Goal: Information Seeking & Learning: Get advice/opinions

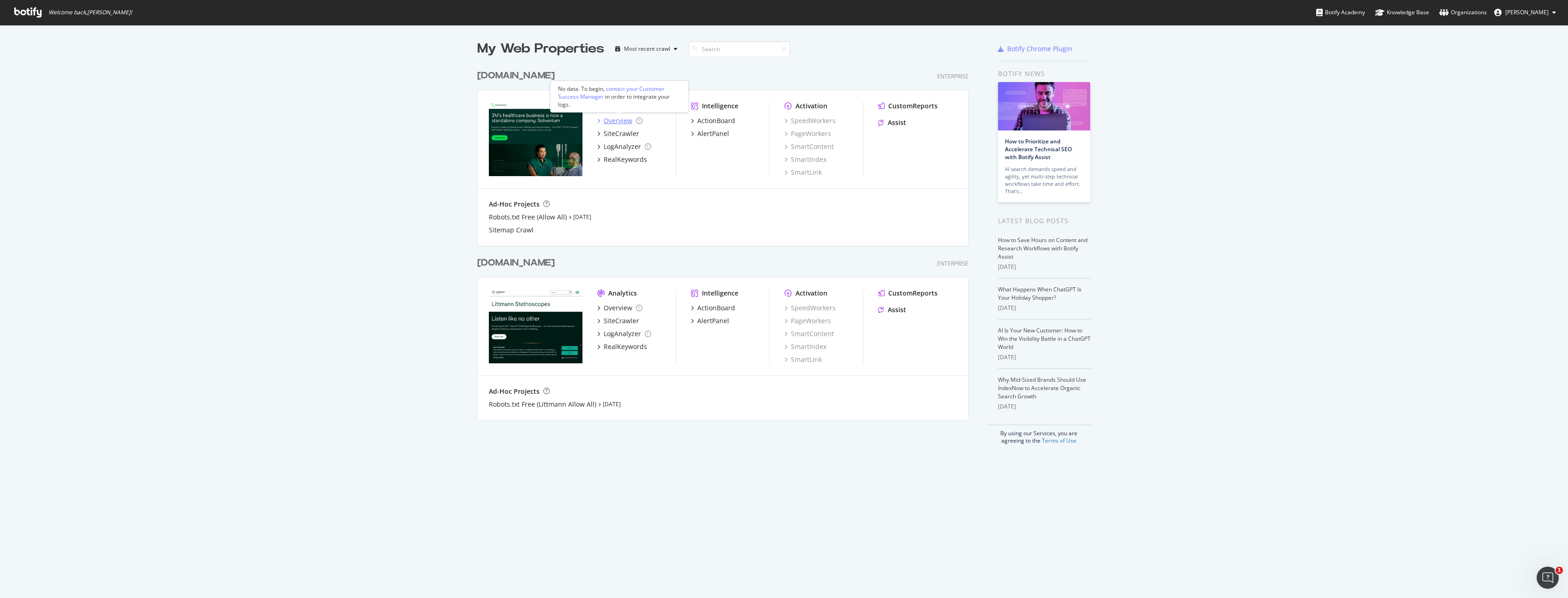
click at [618, 120] on div "Overview" at bounding box center [618, 120] width 29 height 9
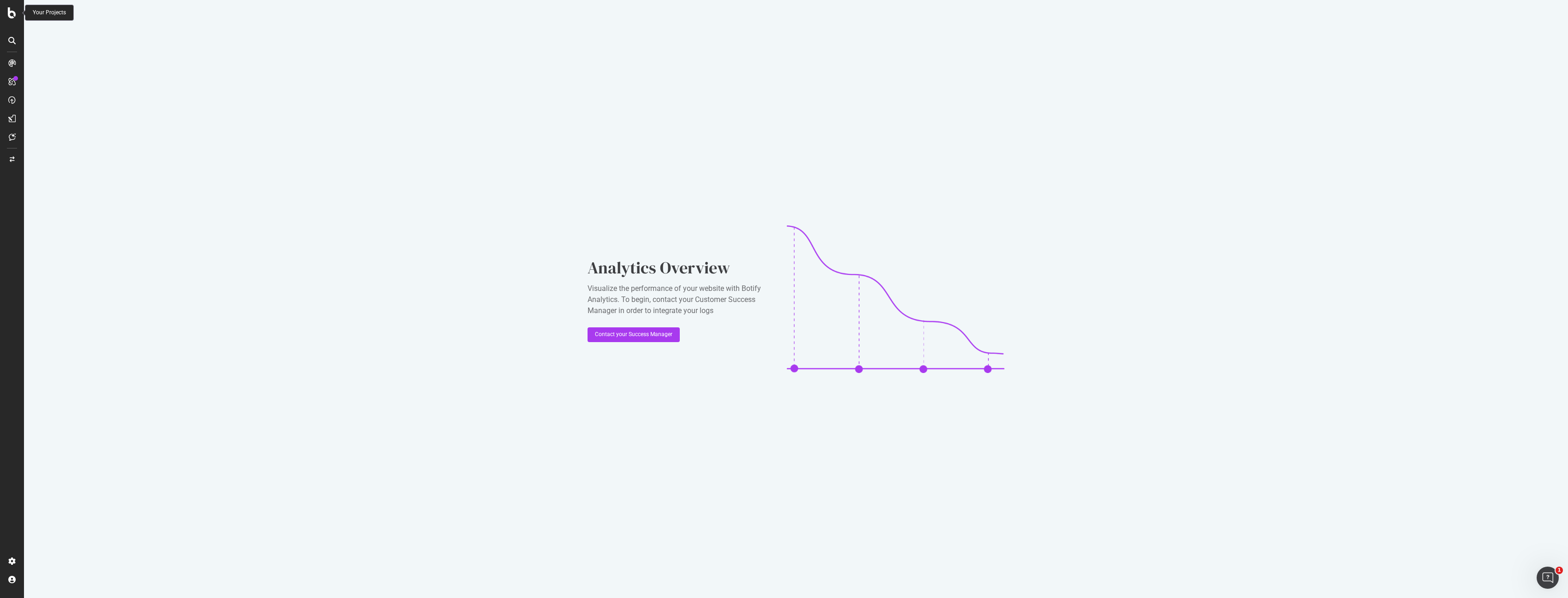
click at [13, 15] on icon at bounding box center [12, 13] width 9 height 11
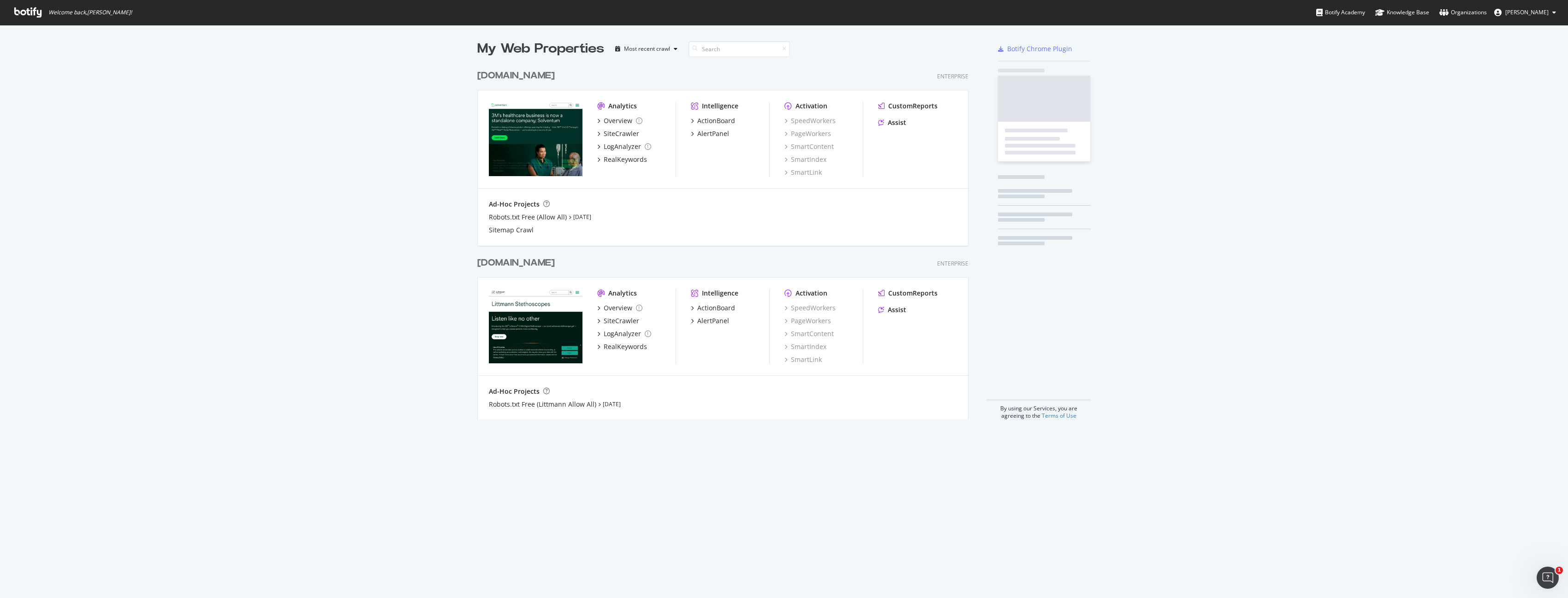
scroll to position [598, 1568]
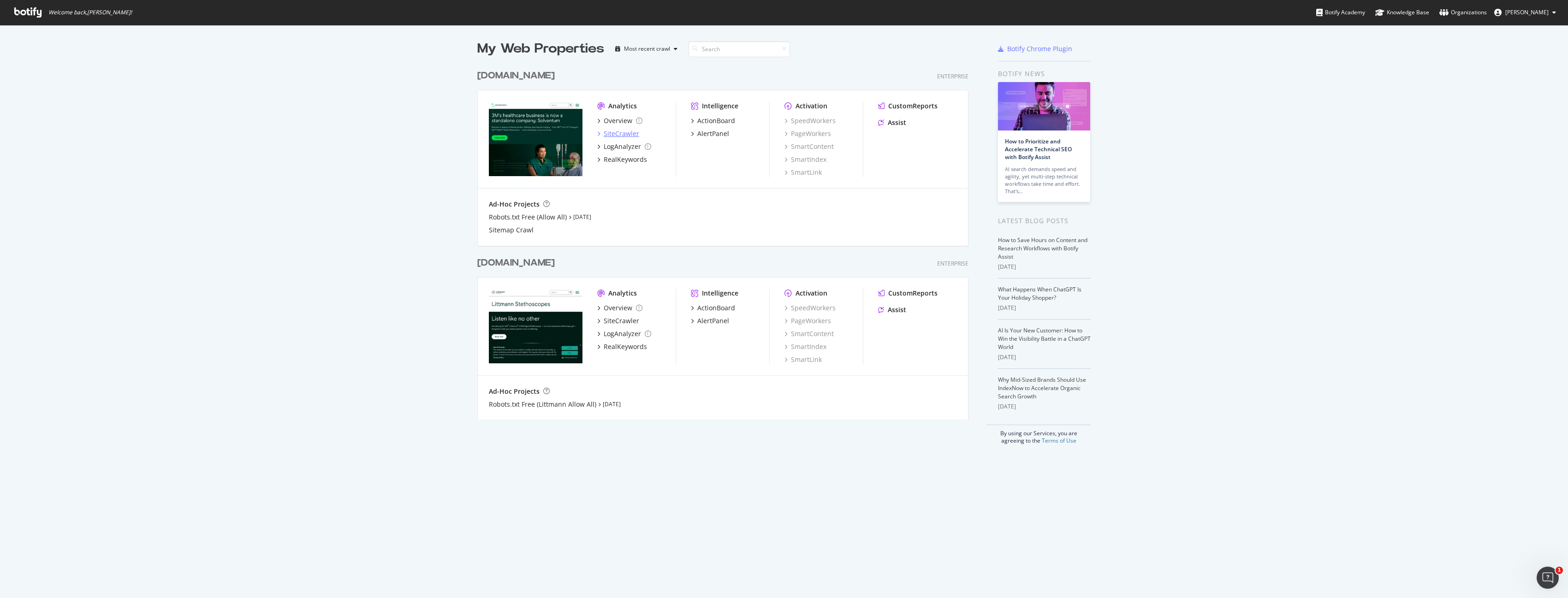
click at [621, 136] on div "SiteCrawler" at bounding box center [621, 133] width 35 height 9
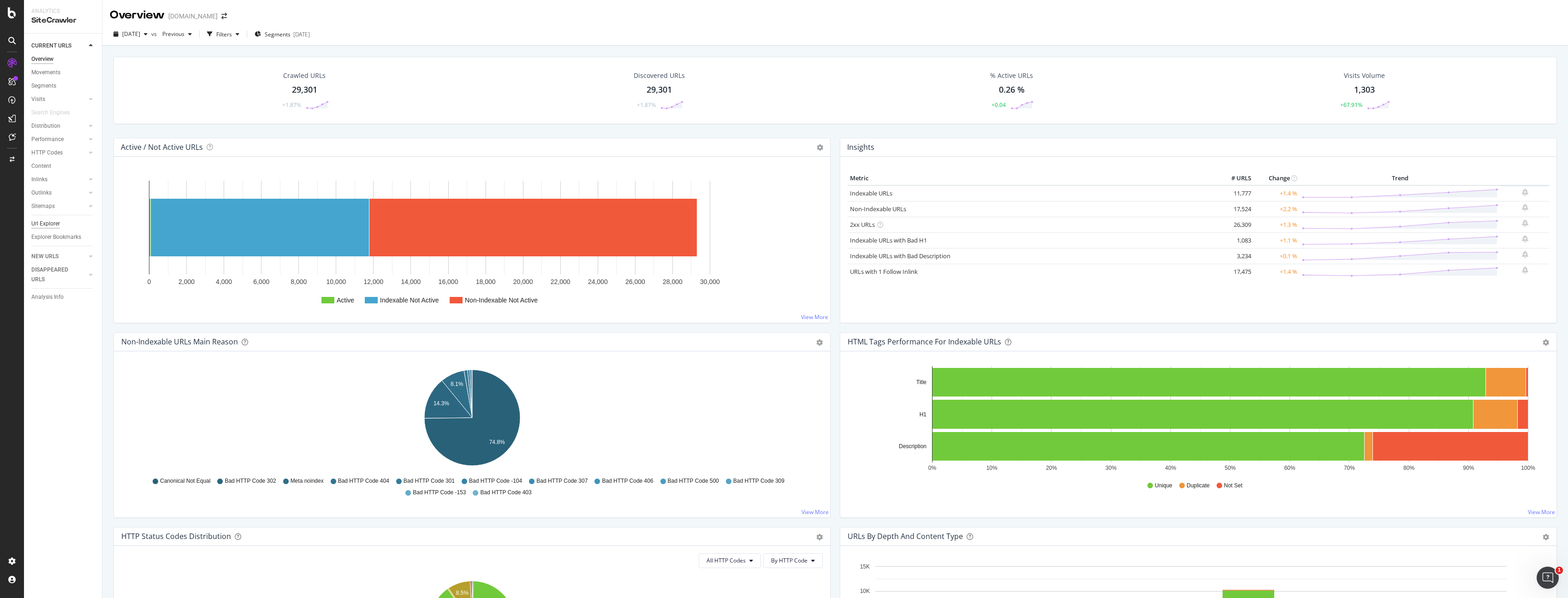
click at [50, 223] on div "Url Explorer" at bounding box center [46, 224] width 29 height 10
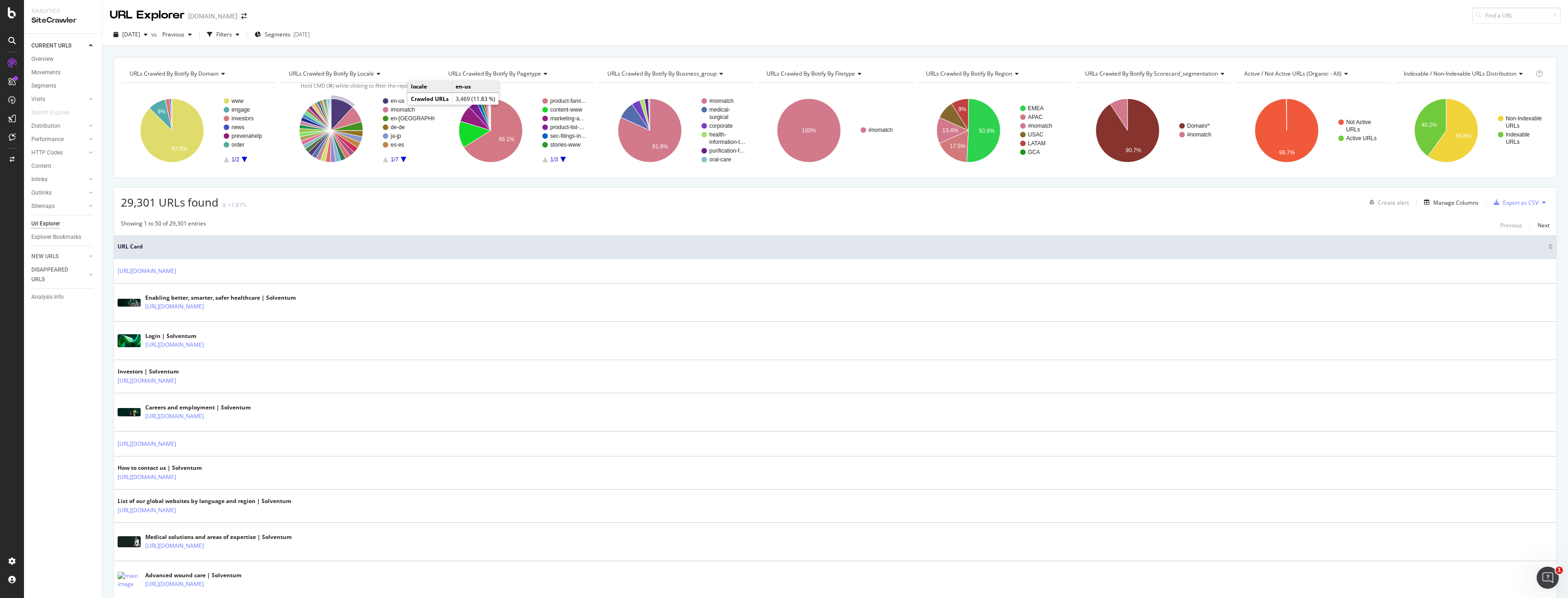
click at [398, 102] on text "en-us" at bounding box center [397, 101] width 14 height 7
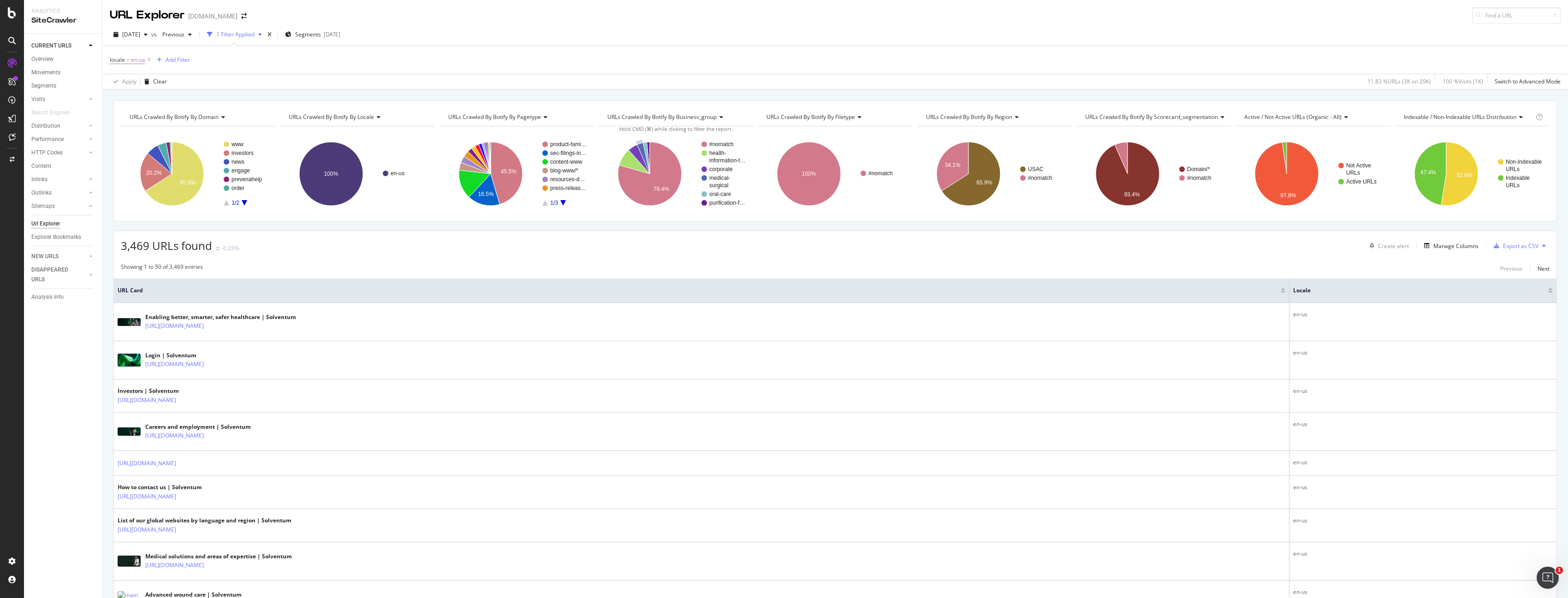
scroll to position [2, 0]
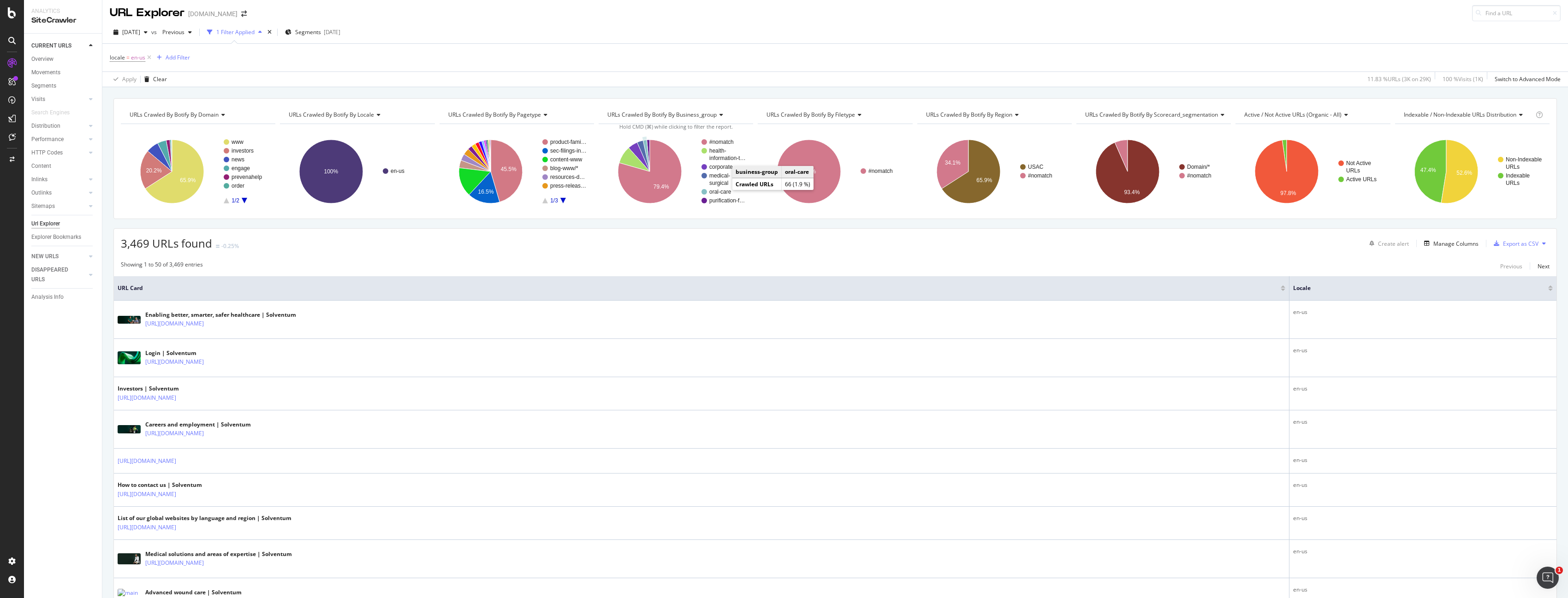
click at [718, 191] on text "oral-care" at bounding box center [720, 192] width 22 height 7
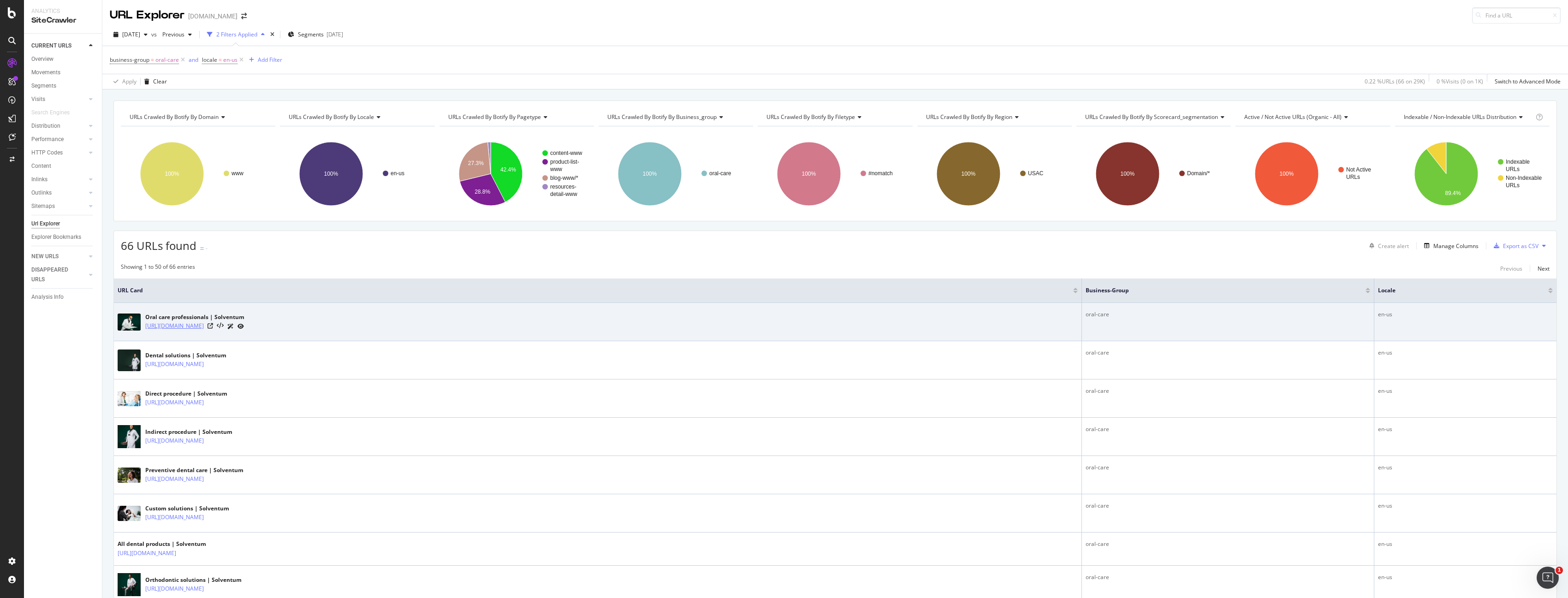
click at [193, 326] on link "[URL][DOMAIN_NAME]" at bounding box center [175, 325] width 58 height 9
click at [234, 326] on icon at bounding box center [231, 326] width 7 height 5
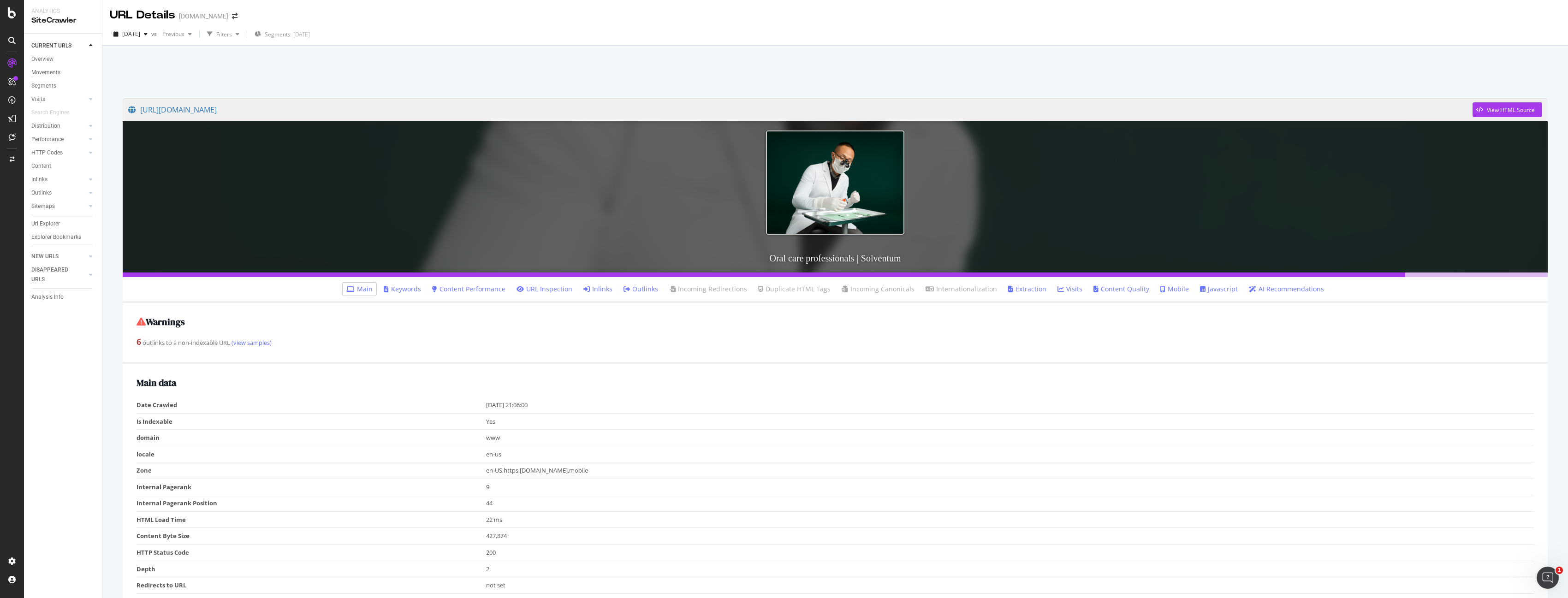
click at [1278, 290] on link "AI Recommendations" at bounding box center [1286, 288] width 75 height 9
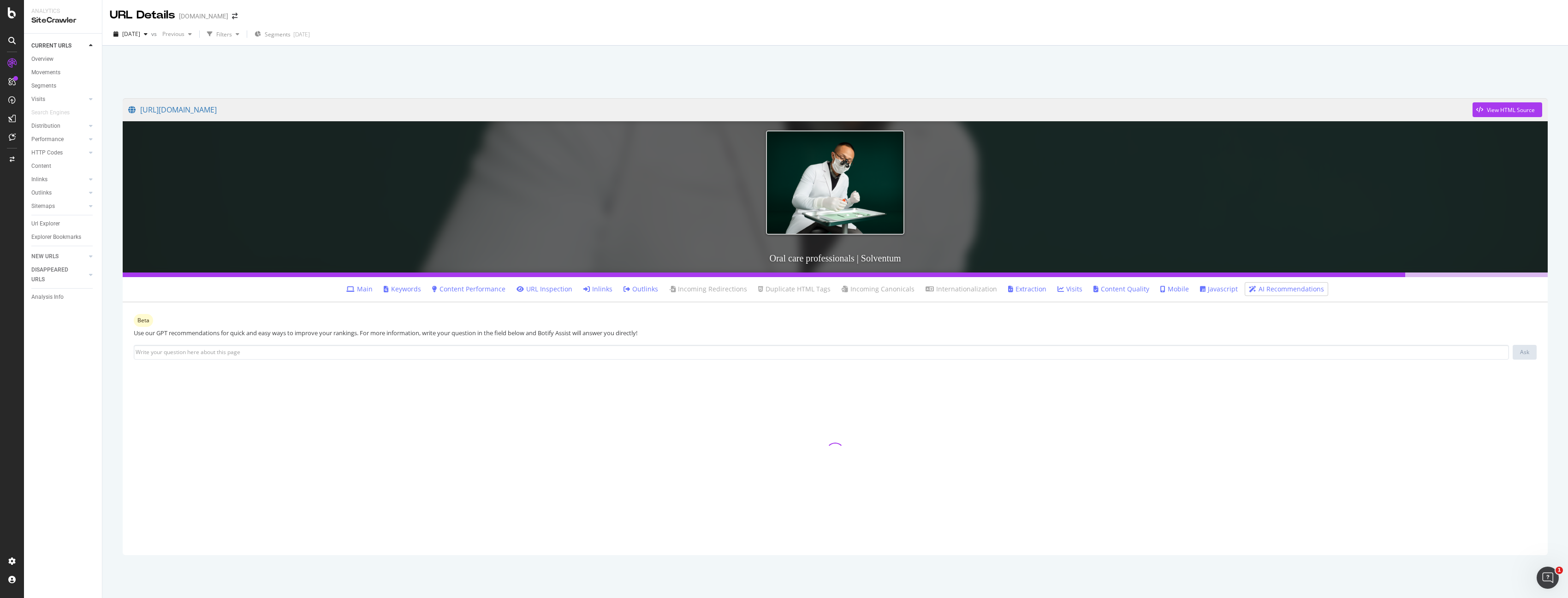
click at [1068, 289] on link "Visits" at bounding box center [1069, 288] width 25 height 9
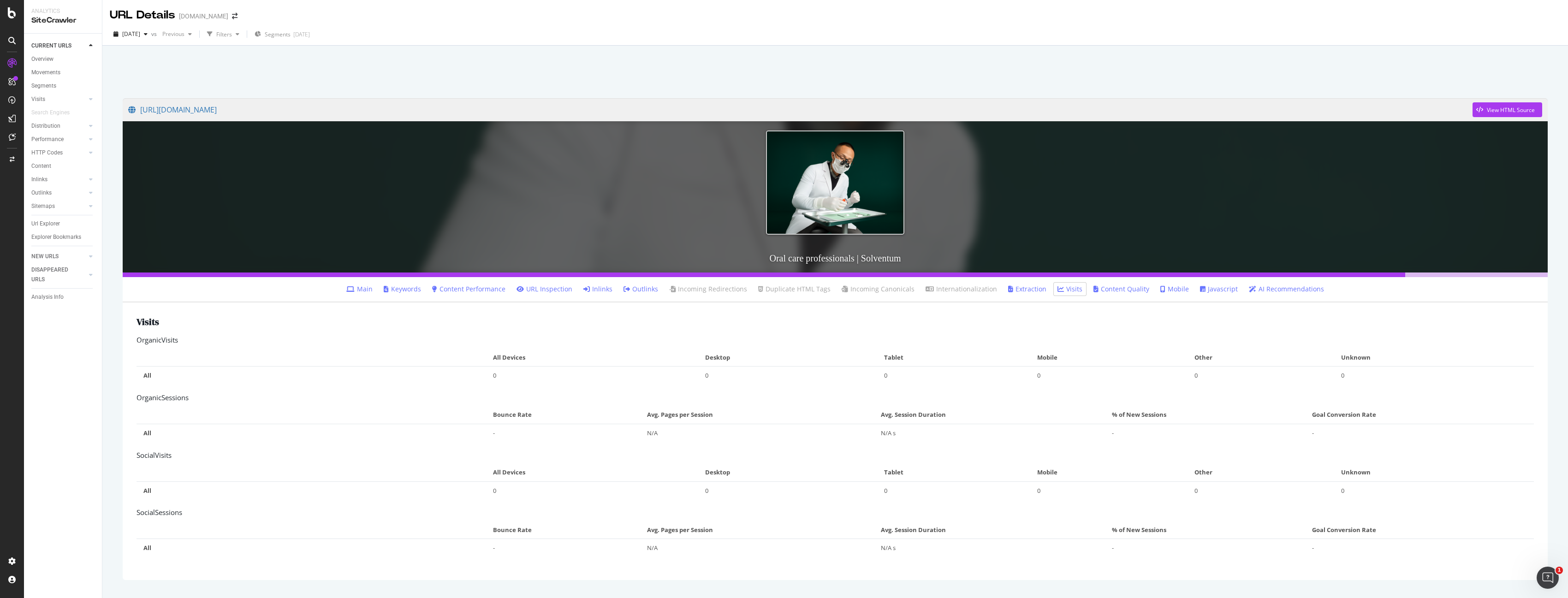
click at [373, 288] on link "Main" at bounding box center [359, 288] width 26 height 9
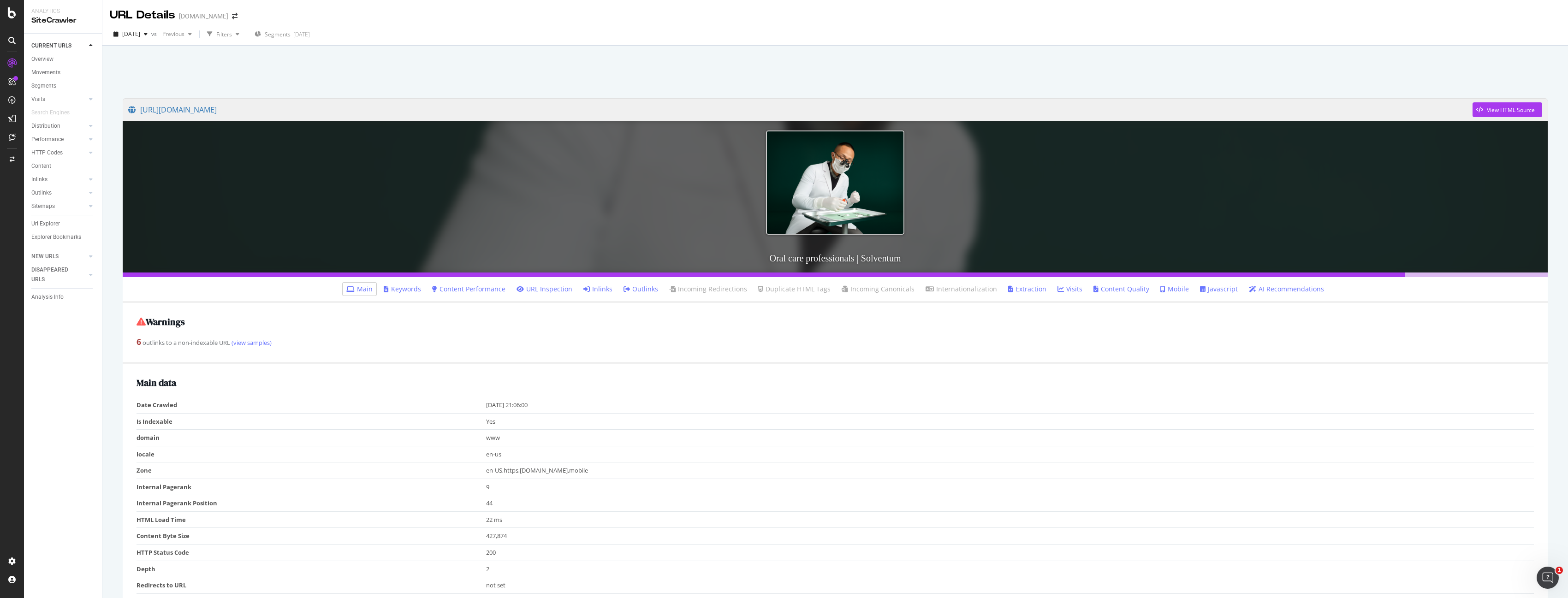
click at [561, 290] on link "URL Inspection" at bounding box center [545, 288] width 56 height 9
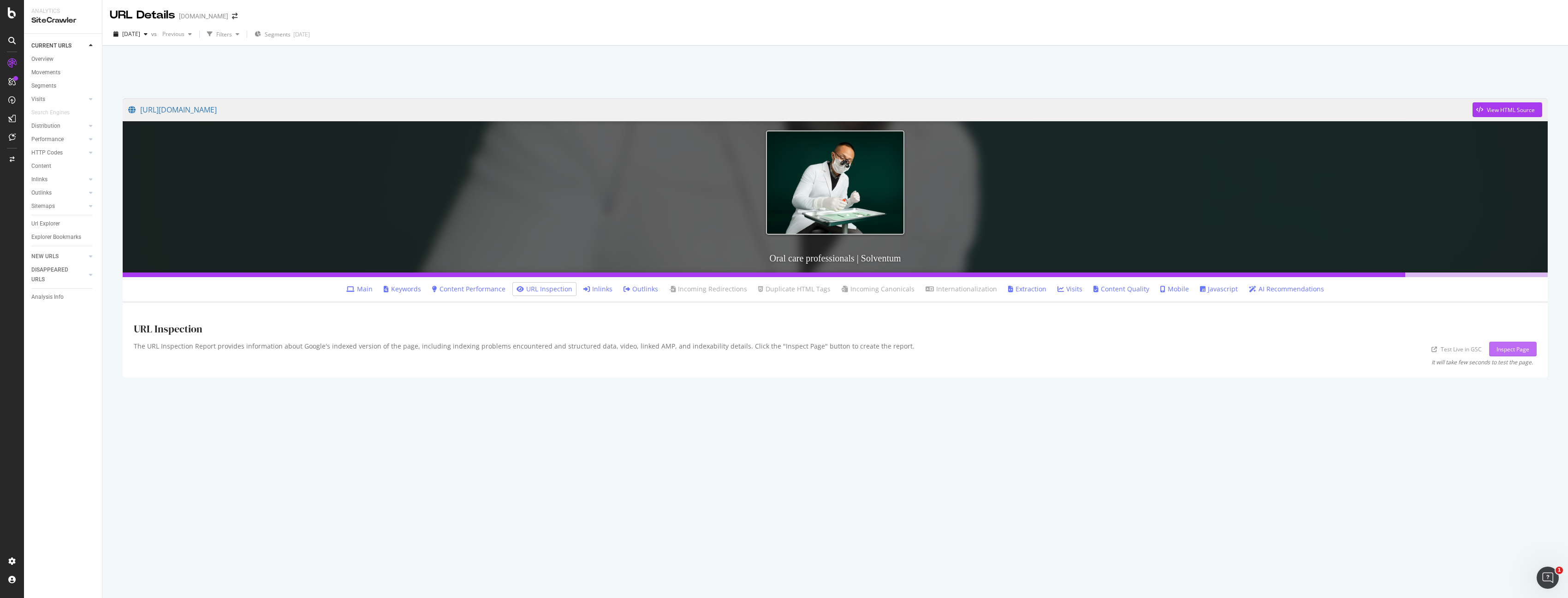
click at [1513, 350] on div "Inspect Page" at bounding box center [1513, 349] width 33 height 8
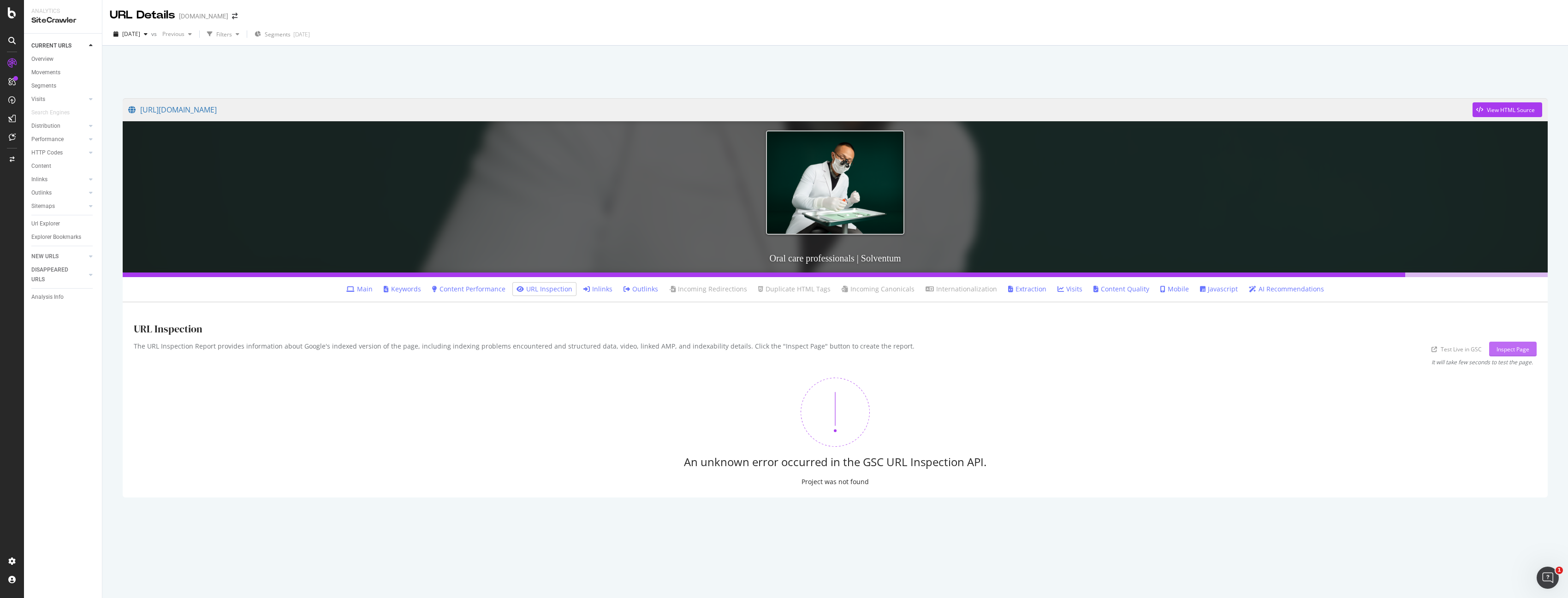
click at [1517, 349] on div "Inspect Page" at bounding box center [1513, 349] width 33 height 8
click at [1132, 290] on link "Content Quality" at bounding box center [1121, 288] width 56 height 9
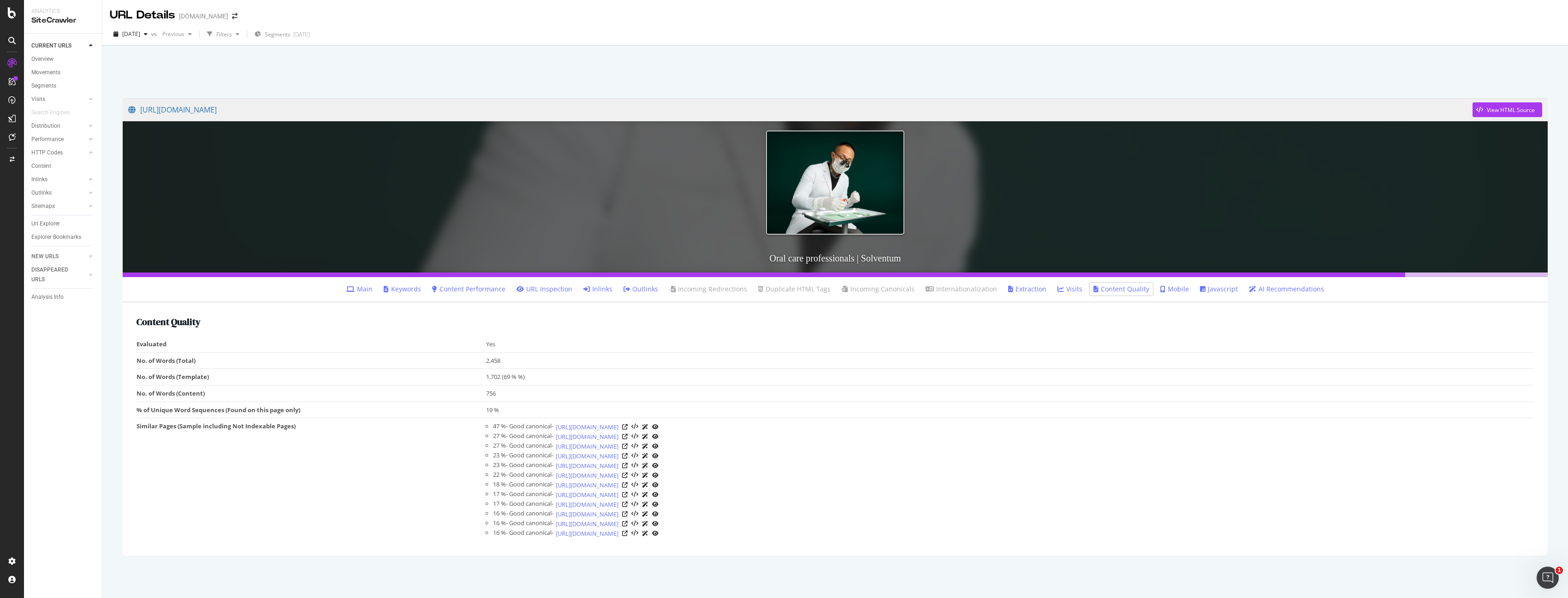
click at [66, 231] on div "Explorer Bookmarks" at bounding box center [67, 237] width 71 height 13
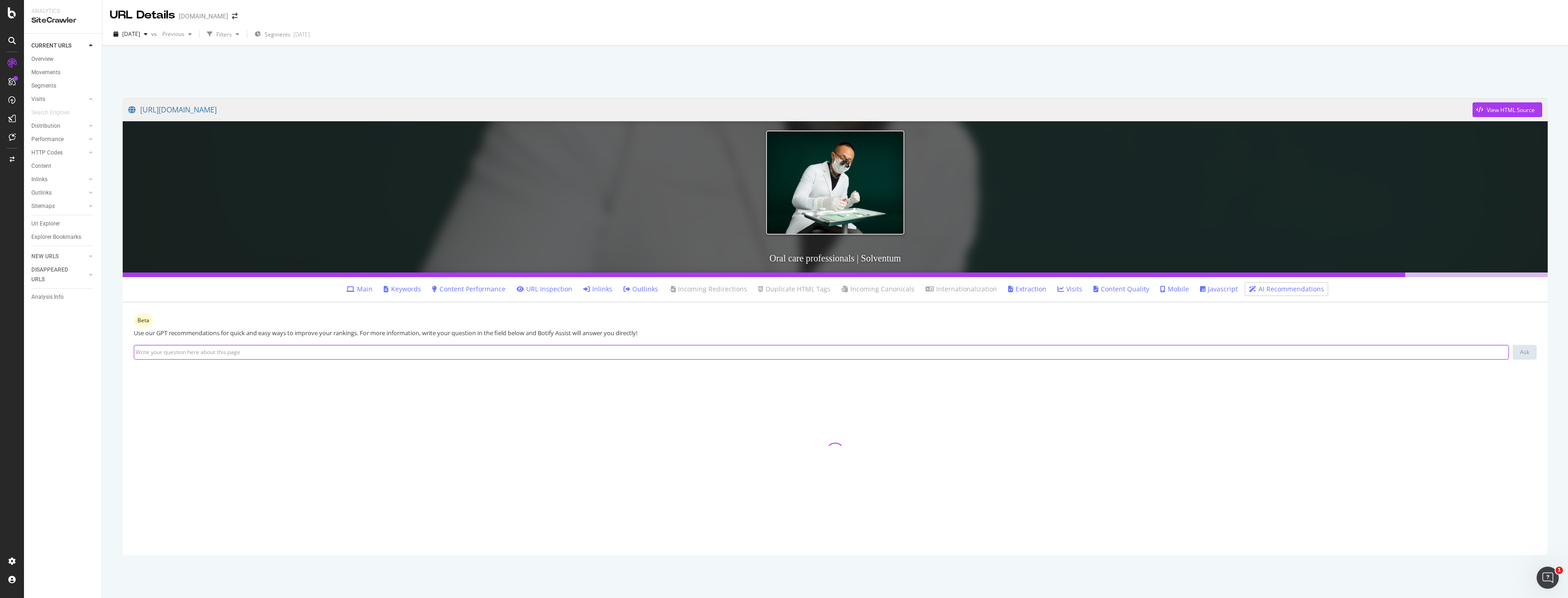
click at [212, 354] on input at bounding box center [821, 352] width 1375 height 15
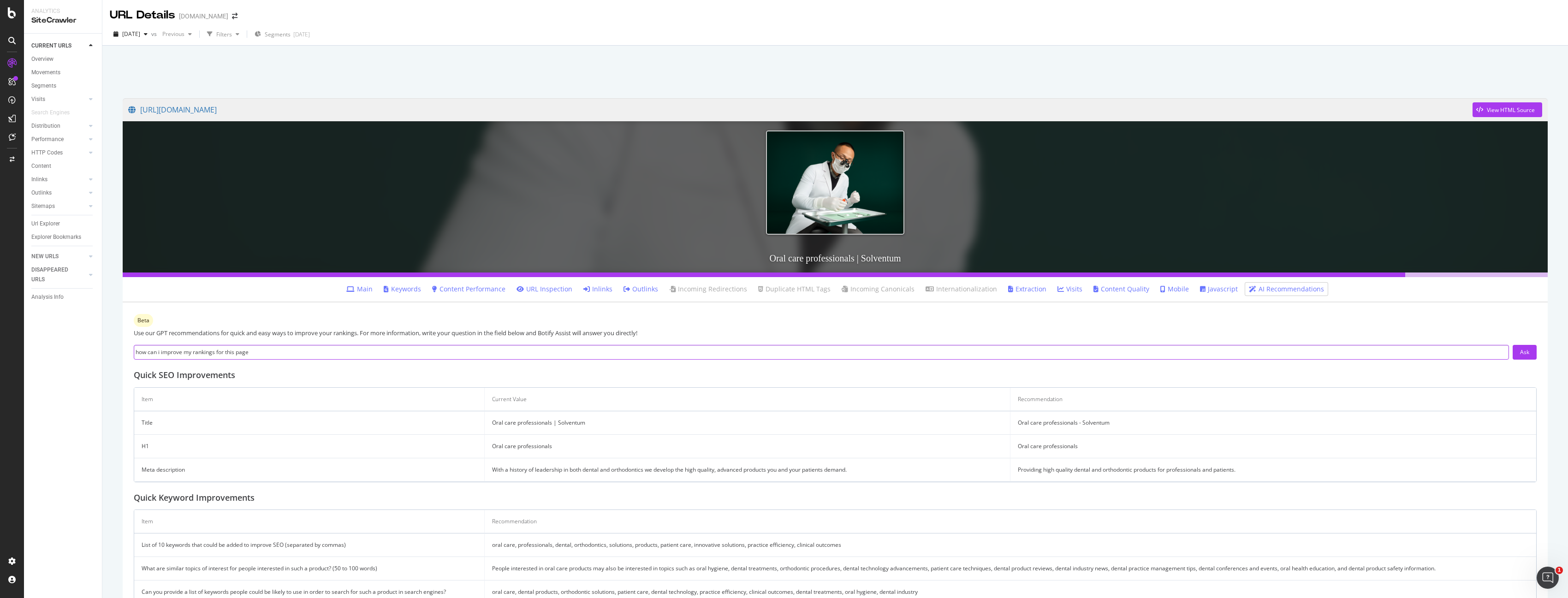
type input "how can i improve my rankings for this page?"
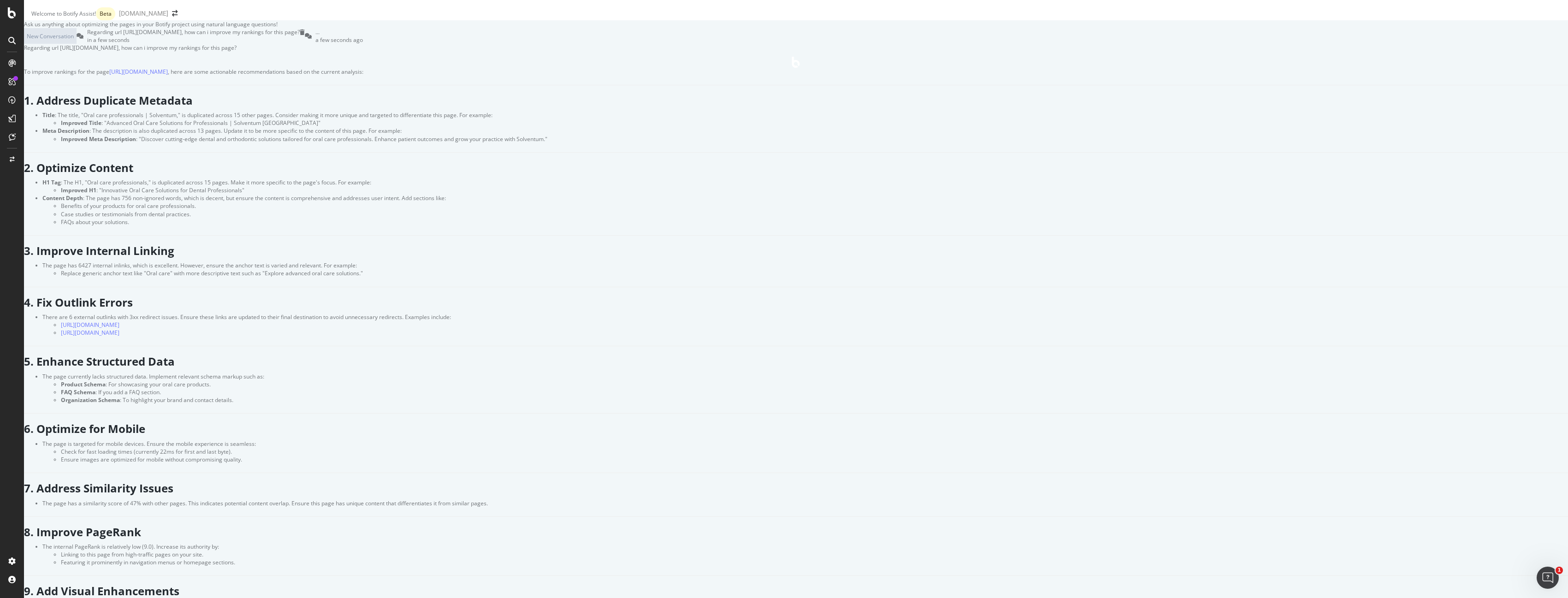
scroll to position [4711, 0]
